Goal: Task Accomplishment & Management: Use online tool/utility

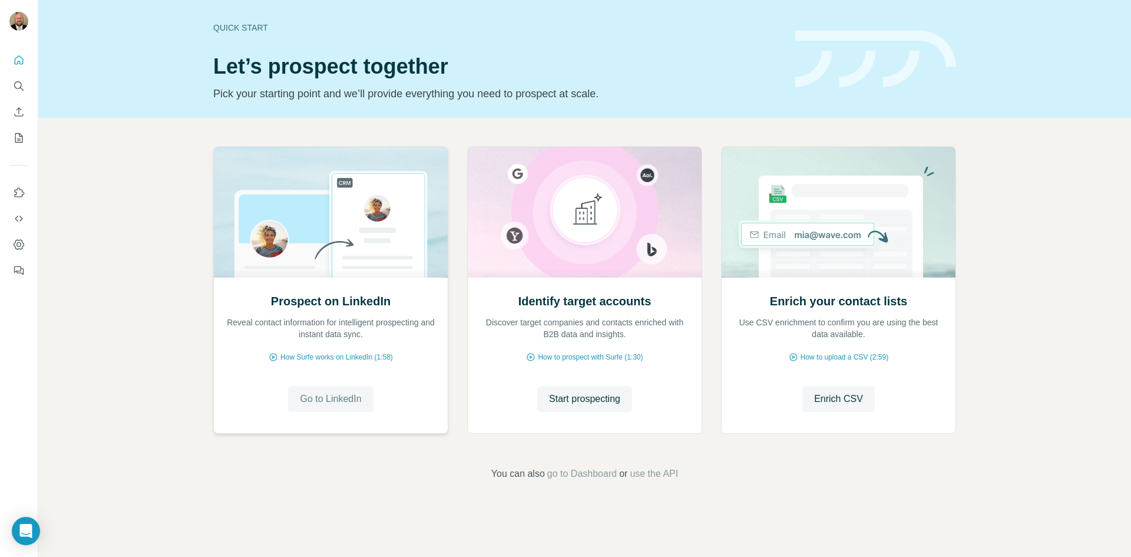
click at [339, 402] on span "Go to LinkedIn" at bounding box center [330, 399] width 61 height 14
click at [21, 190] on icon "Use Surfe on LinkedIn" at bounding box center [19, 193] width 12 height 12
click at [20, 244] on icon "Dashboard" at bounding box center [19, 245] width 12 height 12
click at [20, 88] on icon "Search" at bounding box center [18, 85] width 8 height 8
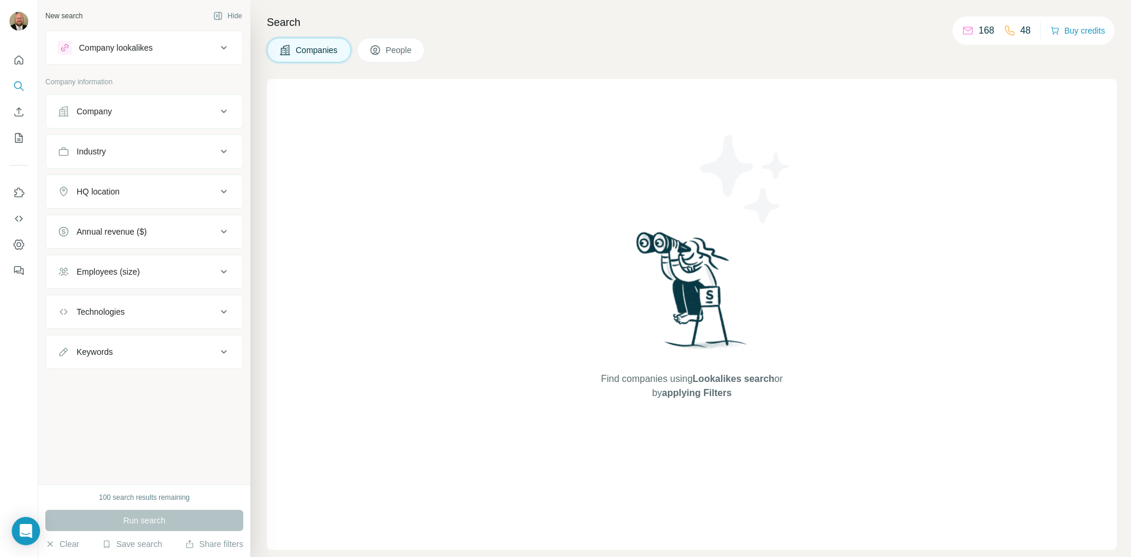
click at [224, 112] on icon at bounding box center [224, 112] width 6 height 4
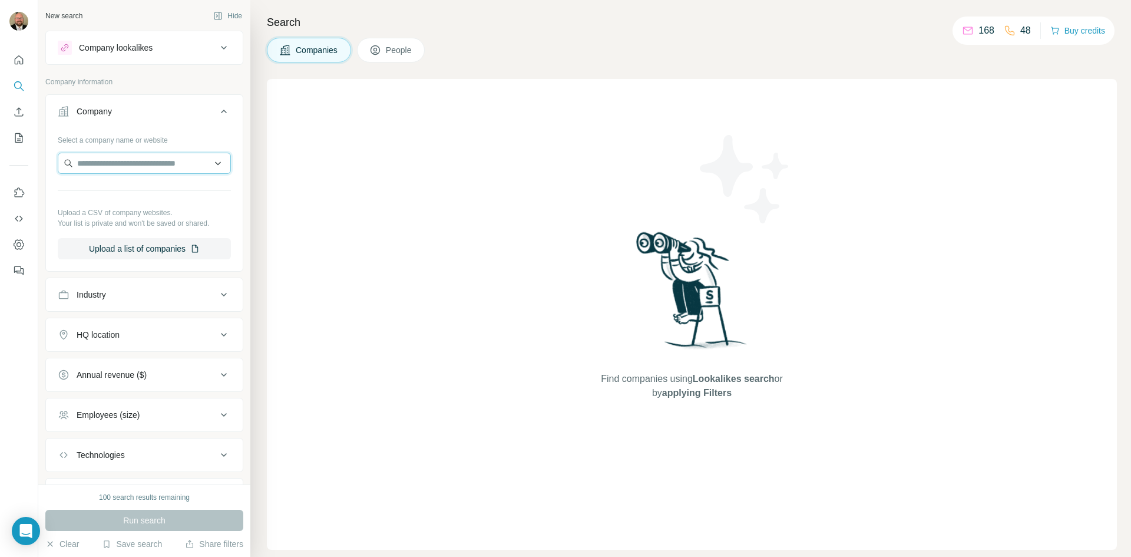
click at [120, 159] on input "text" at bounding box center [144, 163] width 173 height 21
type input "*"
click at [266, 203] on div "Search Companies People Find companies using Lookalikes search or by applying F…" at bounding box center [690, 278] width 881 height 557
click at [217, 51] on icon at bounding box center [224, 48] width 14 height 14
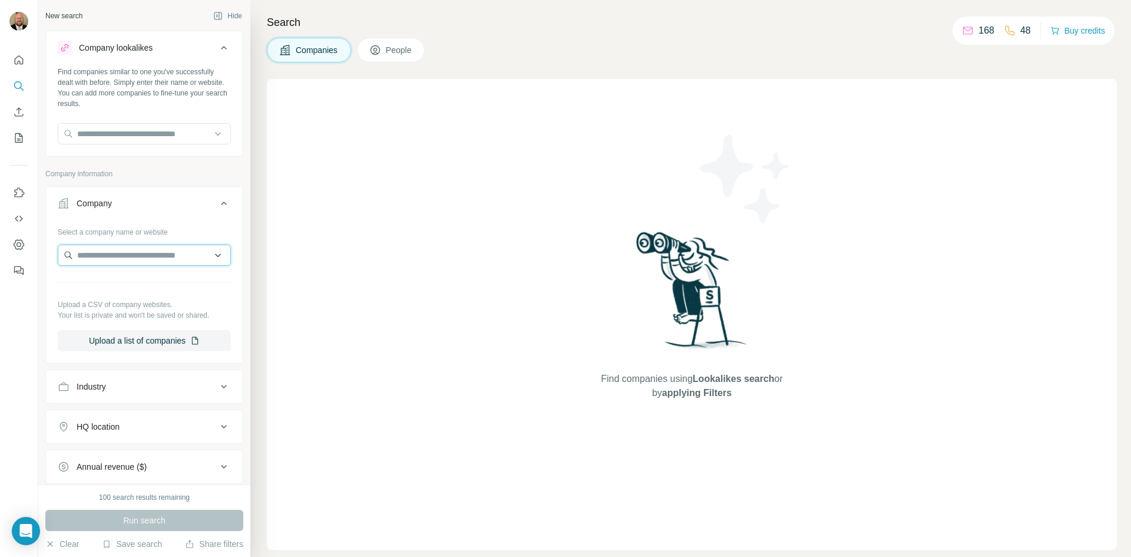
click at [134, 255] on input "text" at bounding box center [144, 255] width 173 height 21
type input "*"
click at [174, 343] on button "Upload a list of companies" at bounding box center [144, 340] width 173 height 21
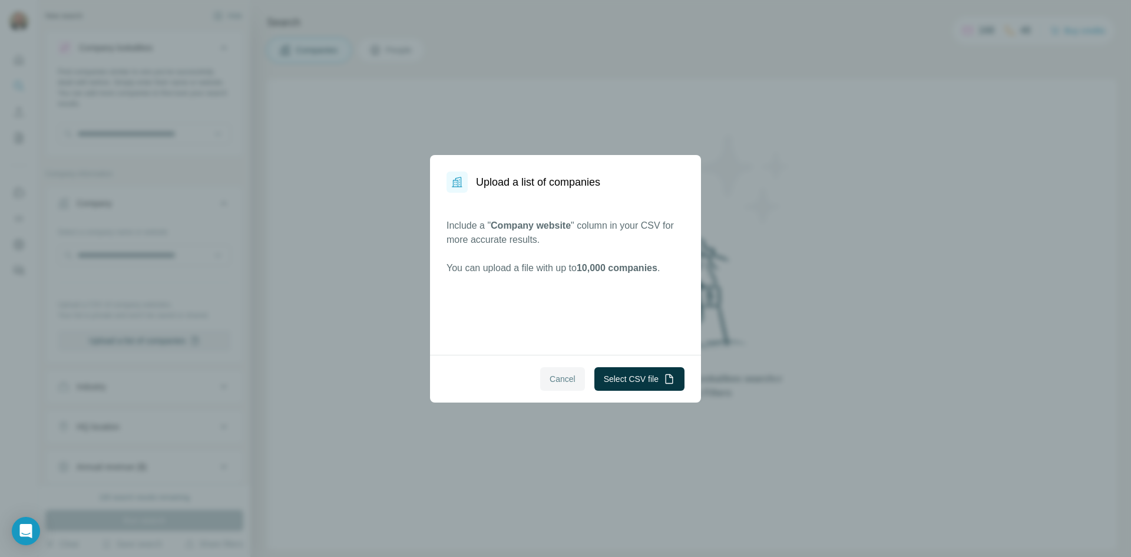
click at [550, 376] on span "Cancel" at bounding box center [563, 379] width 26 height 12
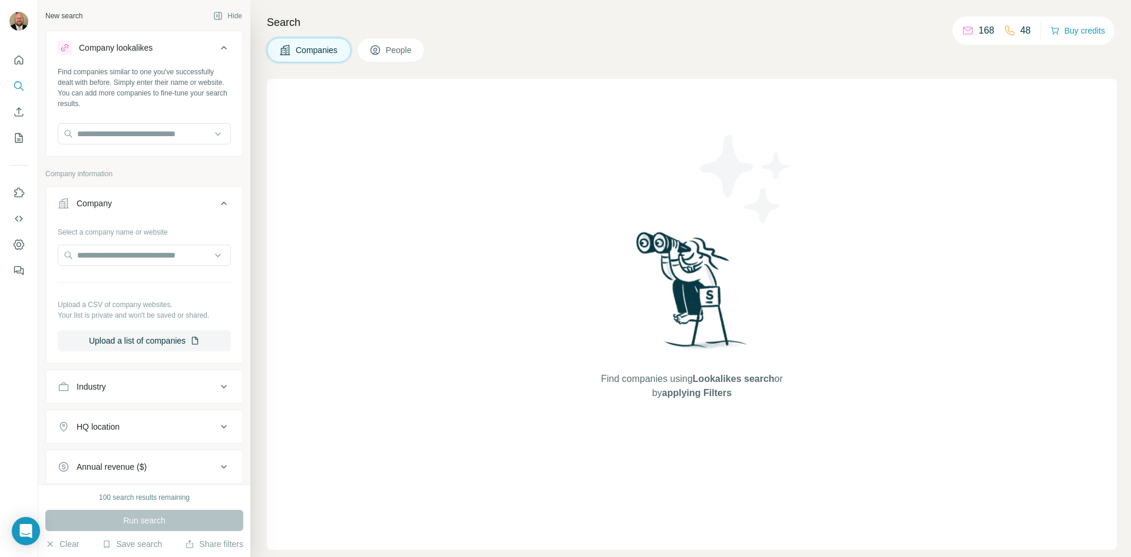
click at [221, 386] on icon at bounding box center [224, 387] width 6 height 4
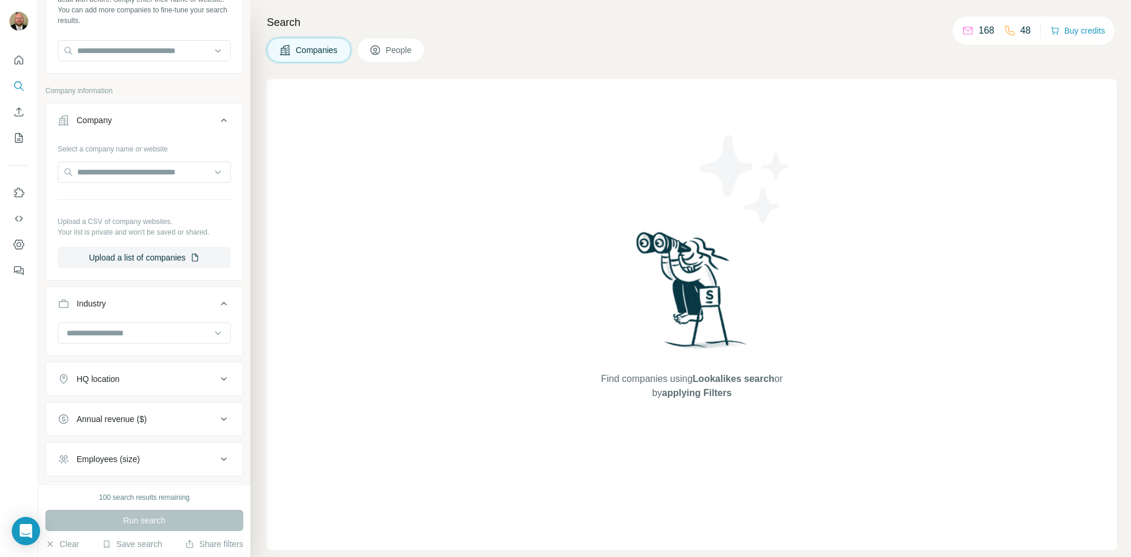
scroll to position [179, 0]
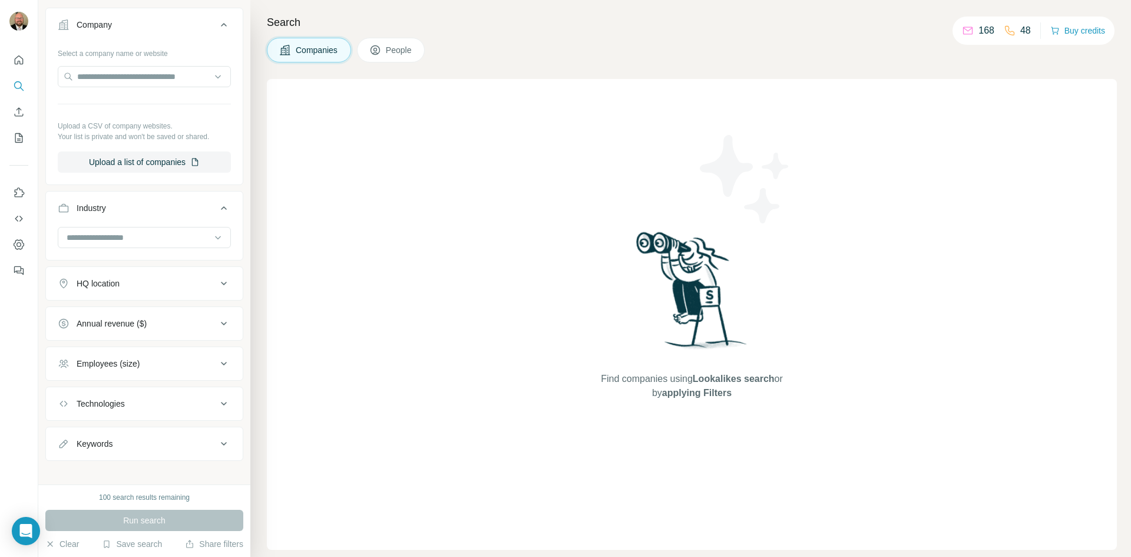
click at [217, 443] on icon at bounding box center [224, 444] width 14 height 14
click at [139, 471] on input "text" at bounding box center [133, 472] width 150 height 21
type input "**********"
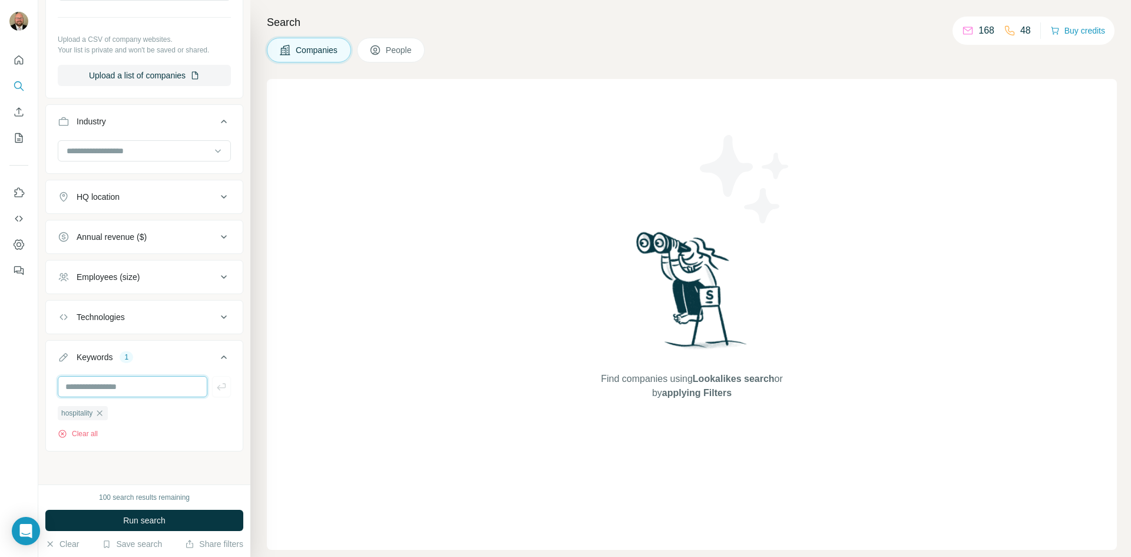
scroll to position [266, 0]
click at [163, 518] on span "Run search" at bounding box center [144, 520] width 42 height 12
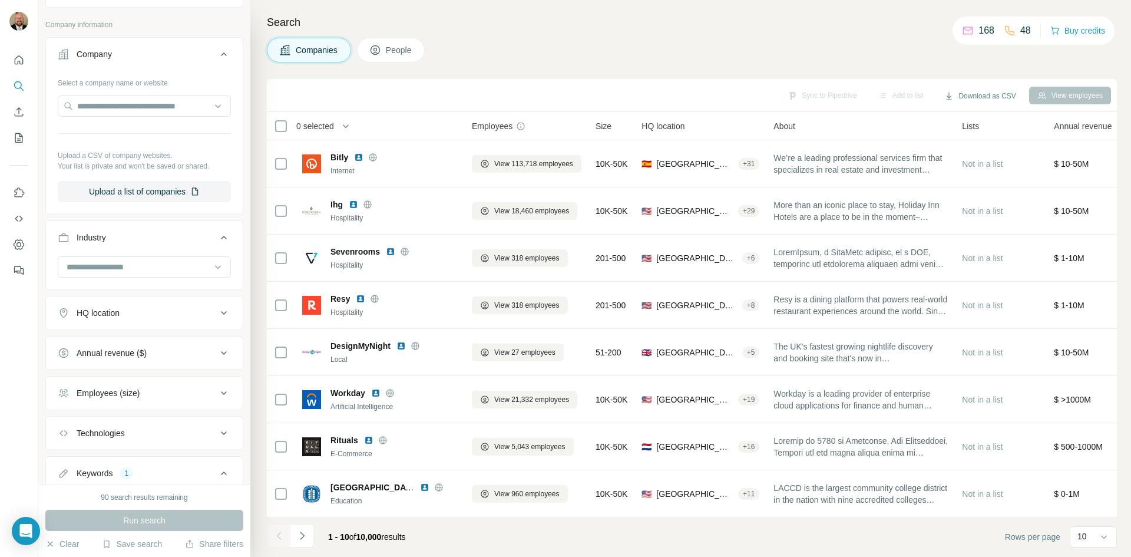
scroll to position [148, 0]
click at [217, 312] on icon at bounding box center [224, 314] width 14 height 14
click at [113, 348] on input "text" at bounding box center [144, 343] width 173 height 21
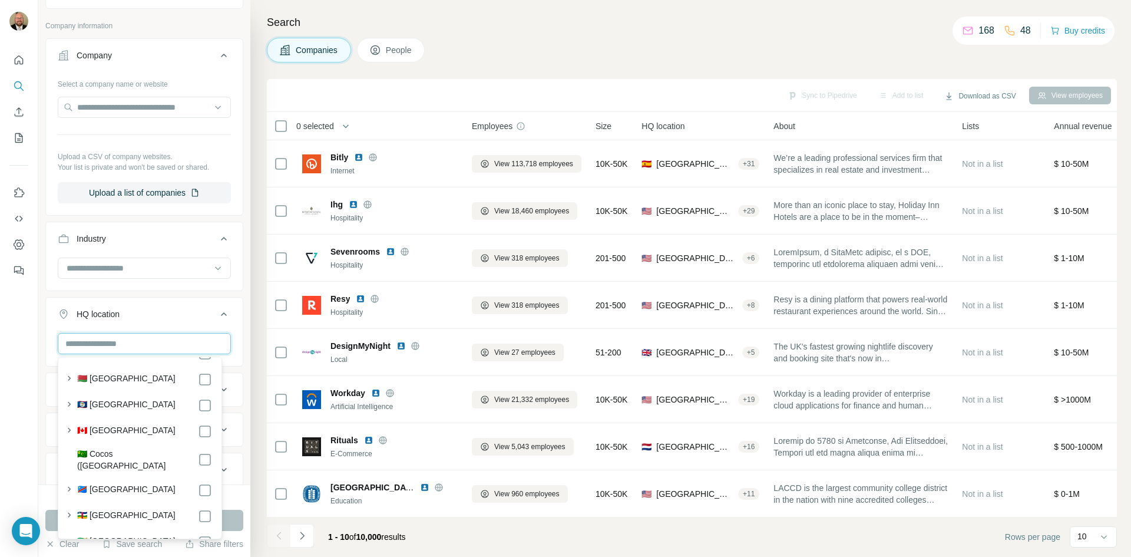
scroll to position [530, 0]
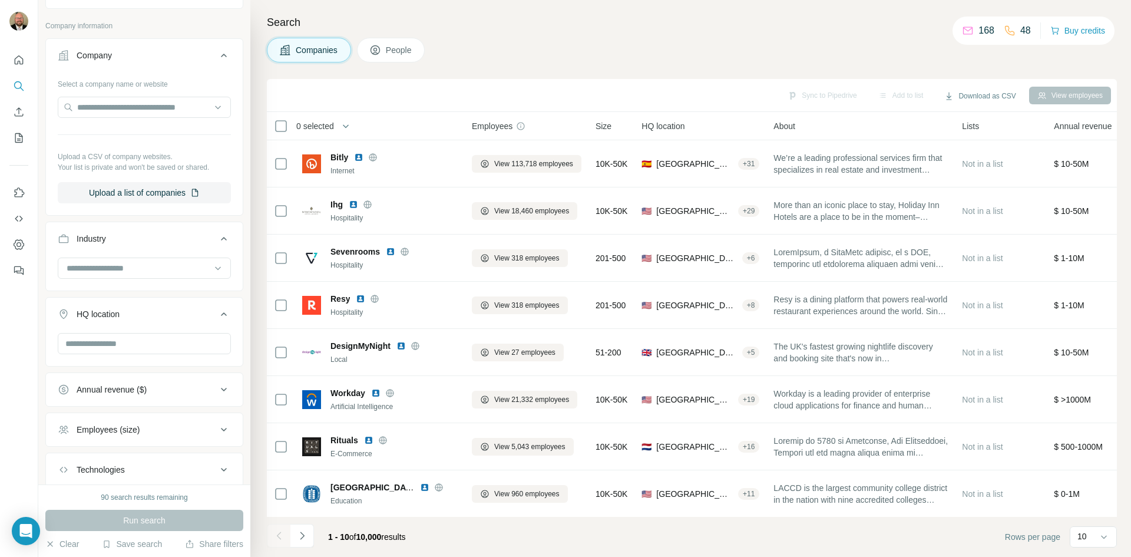
click at [239, 308] on div "New search Hide Company lookalikes Find companies similar to one you've success…" at bounding box center [144, 242] width 212 height 484
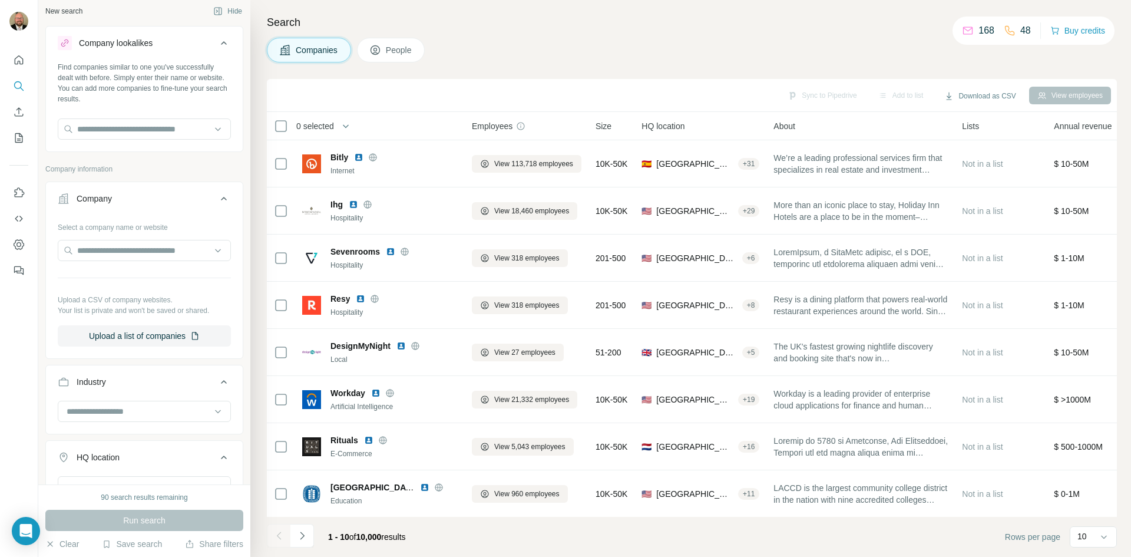
scroll to position [0, 0]
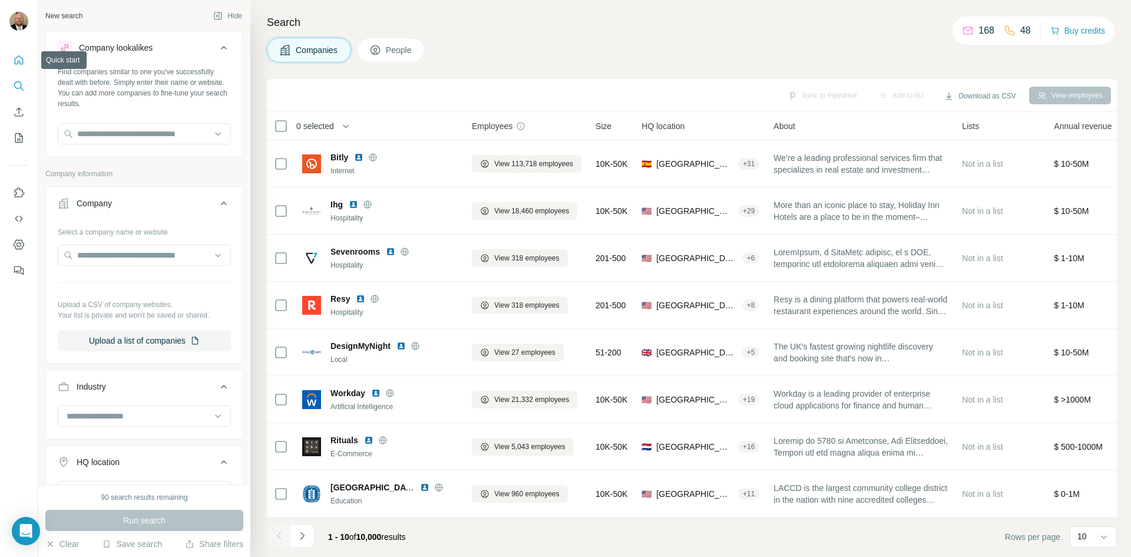
click at [19, 62] on icon "Quick start" at bounding box center [19, 59] width 9 height 9
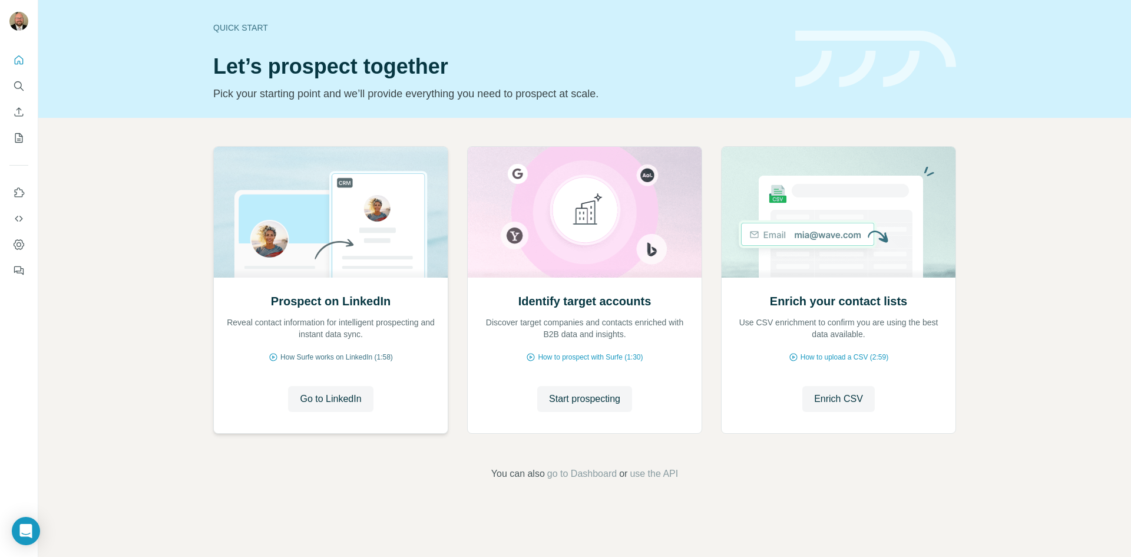
click at [337, 356] on span "How Surfe works on LinkedIn (1:58)" at bounding box center [336, 357] width 113 height 11
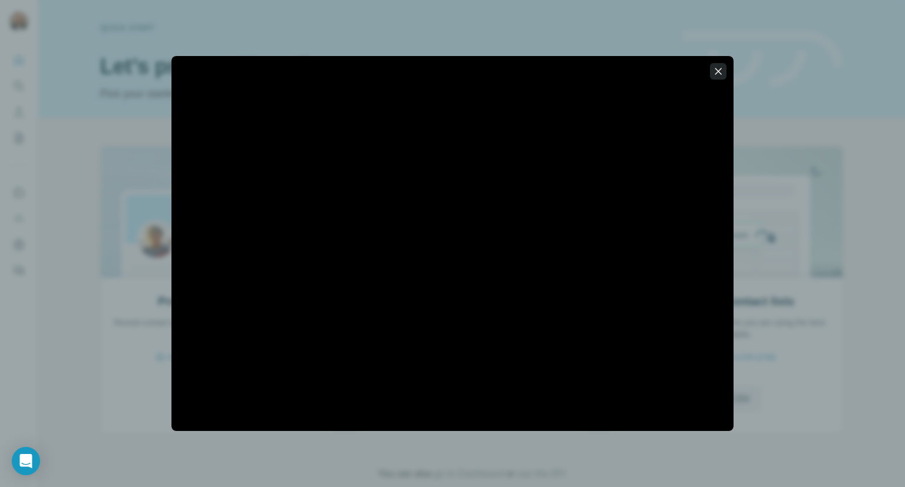
click at [719, 71] on icon "button" at bounding box center [718, 71] width 6 height 6
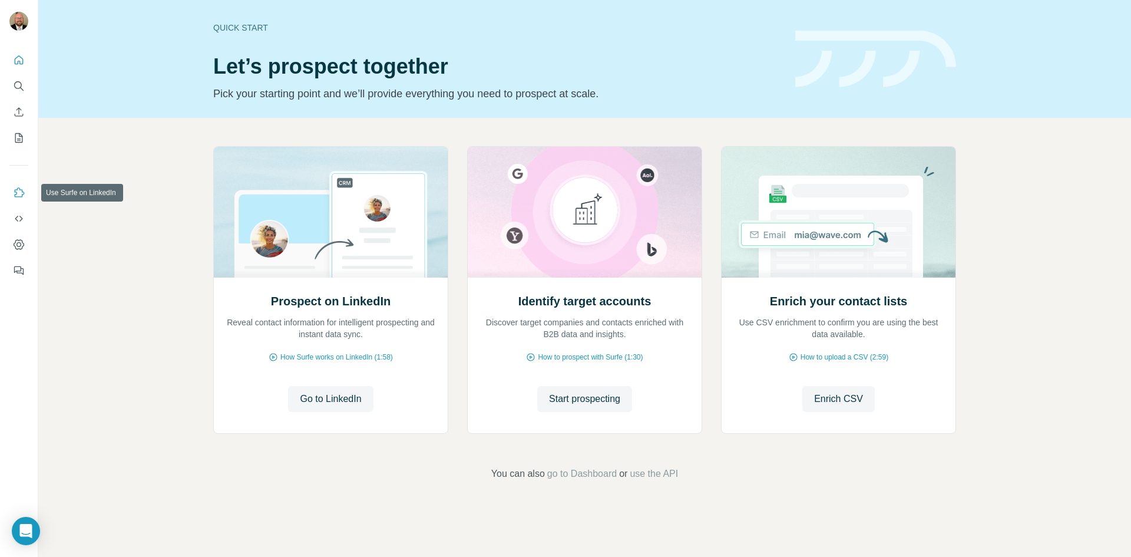
click at [20, 196] on icon "Use Surfe on LinkedIn" at bounding box center [19, 193] width 12 height 12
